Goal: Find specific page/section: Find specific page/section

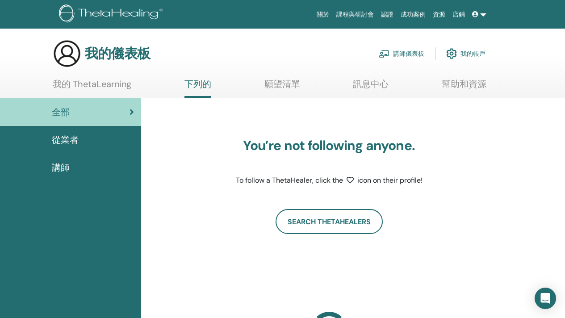
click at [110, 132] on link "從業者" at bounding box center [70, 140] width 141 height 28
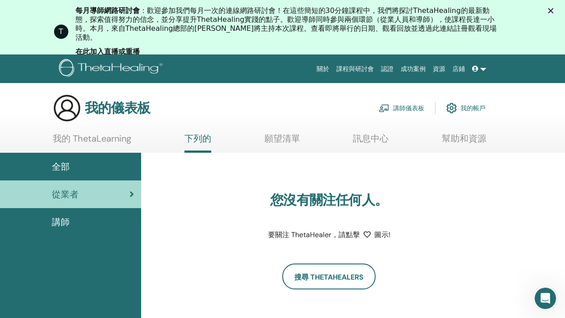
click at [381, 109] on img at bounding box center [384, 108] width 11 height 8
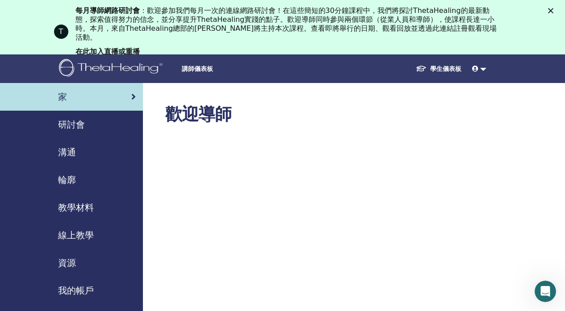
click at [85, 47] on font "在此加入直播或重播" at bounding box center [108, 51] width 64 height 8
